Goal: Navigation & Orientation: Find specific page/section

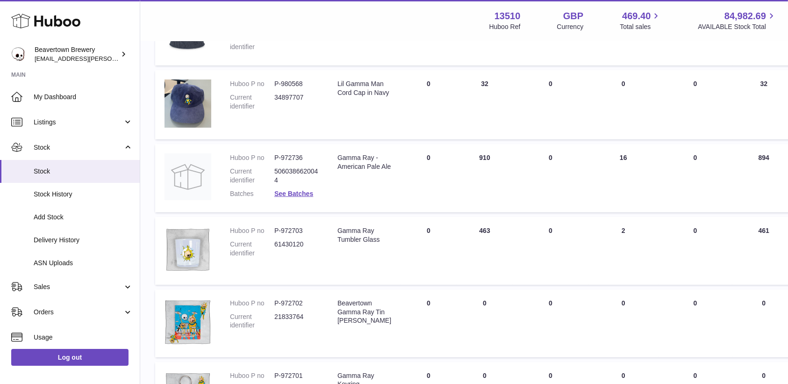
drag, startPoint x: 0, startPoint y: 0, endPoint x: 77, endPoint y: 77, distance: 108.8
click at [77, 77] on strong "Main" at bounding box center [70, 77] width 140 height 13
click at [64, 283] on span "Sales" at bounding box center [78, 286] width 89 height 9
click at [49, 313] on span "Sales" at bounding box center [83, 310] width 99 height 9
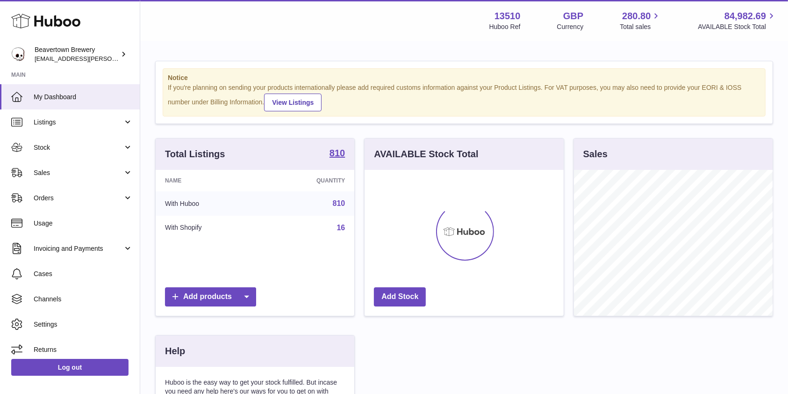
scroll to position [146, 199]
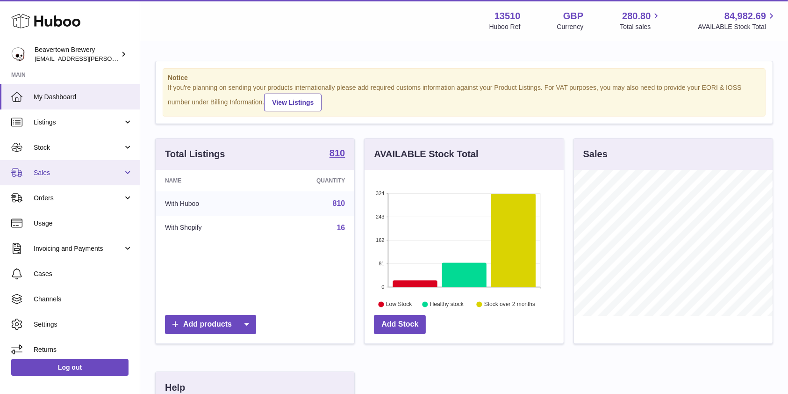
click at [74, 175] on span "Sales" at bounding box center [78, 172] width 89 height 9
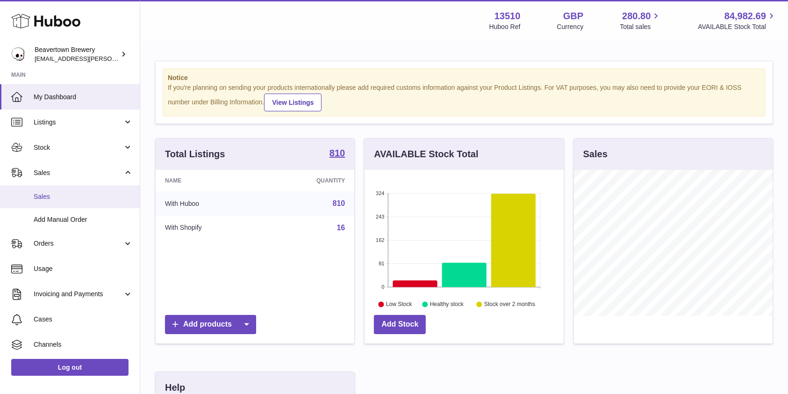
click at [62, 199] on span "Sales" at bounding box center [83, 196] width 99 height 9
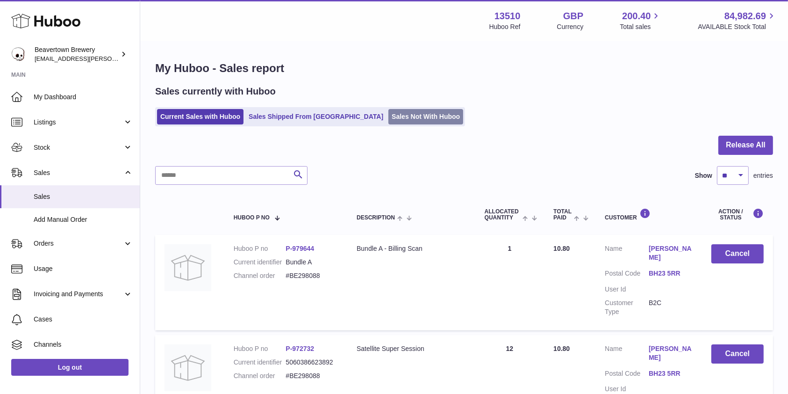
click at [397, 117] on link "Sales Not With Huboo" at bounding box center [426, 116] width 75 height 15
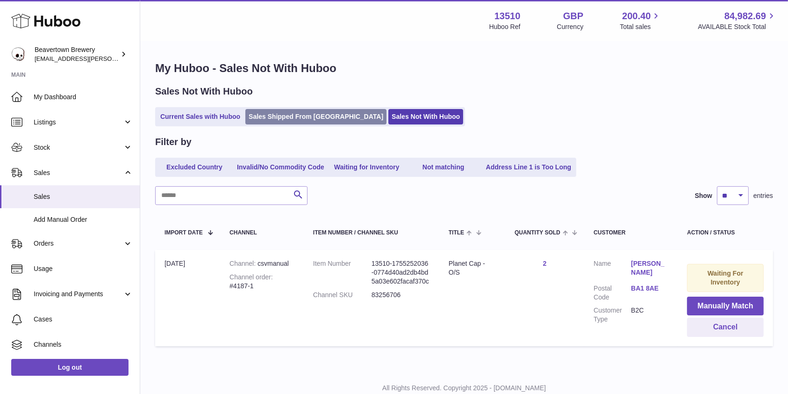
click at [301, 114] on link "Sales Shipped From [GEOGRAPHIC_DATA]" at bounding box center [315, 116] width 141 height 15
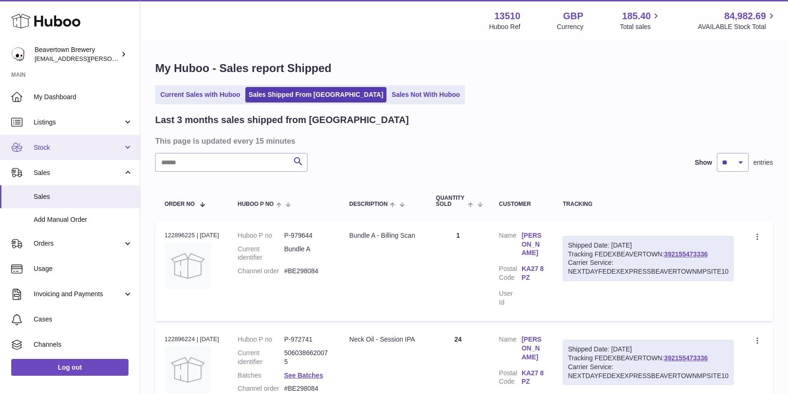
click at [76, 151] on span "Stock" at bounding box center [78, 147] width 89 height 9
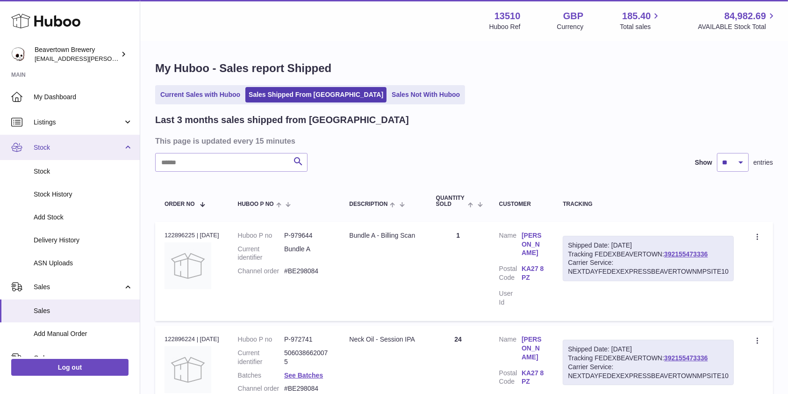
click at [67, 155] on link "Stock" at bounding box center [70, 147] width 140 height 25
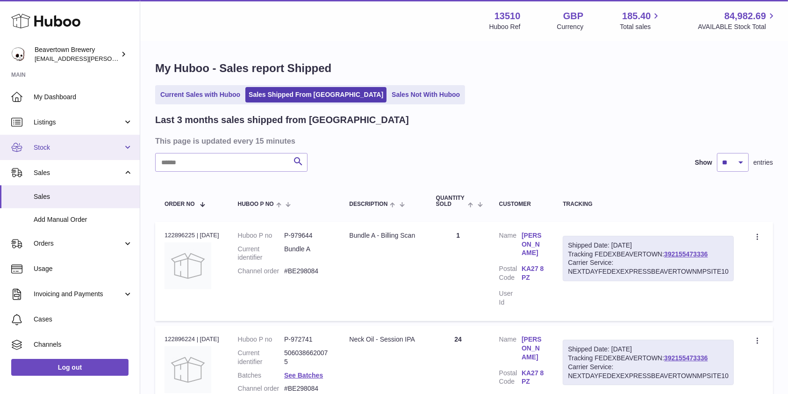
click at [51, 152] on link "Stock" at bounding box center [70, 147] width 140 height 25
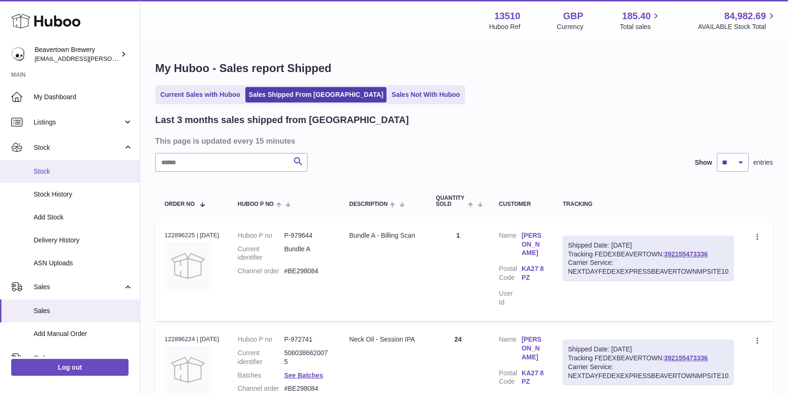
click at [47, 167] on span "Stock" at bounding box center [83, 171] width 99 height 9
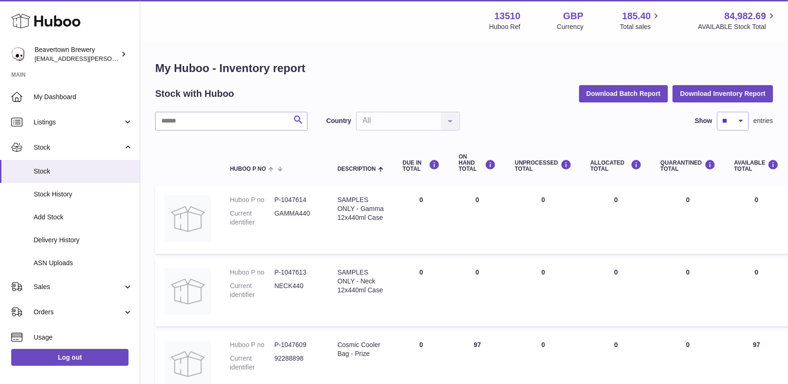
click at [202, 129] on input "text" at bounding box center [231, 121] width 152 height 19
type input "*****"
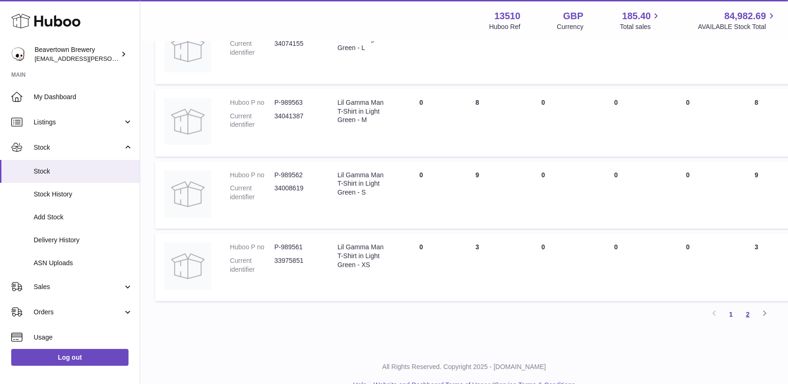
click at [751, 314] on link "2" at bounding box center [748, 314] width 17 height 17
